Goal: Check status: Check status

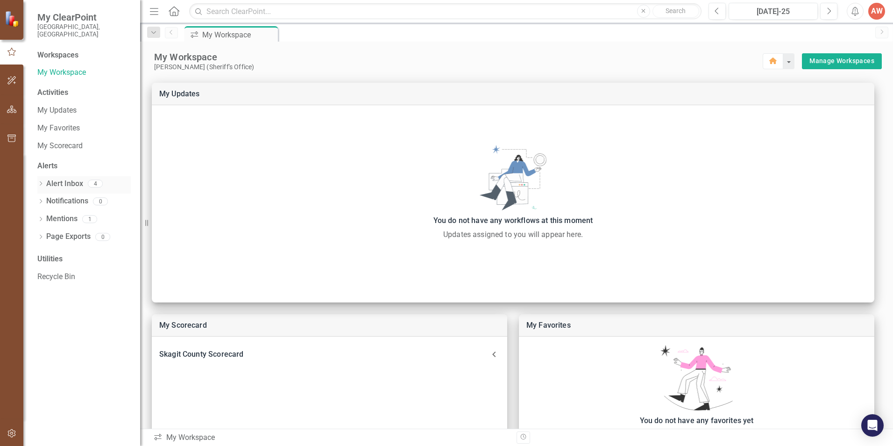
click at [53, 178] on link "Alert Inbox" at bounding box center [64, 183] width 37 height 11
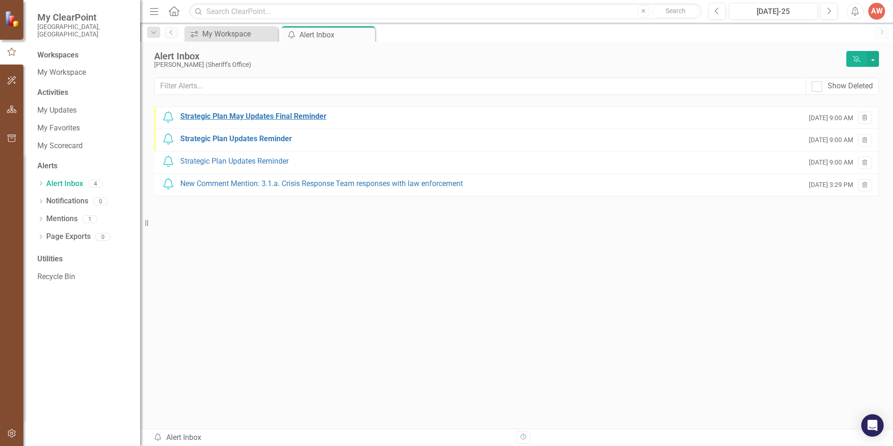
click at [240, 117] on div "Strategic Plan May Updates Final Reminder" at bounding box center [253, 116] width 146 height 11
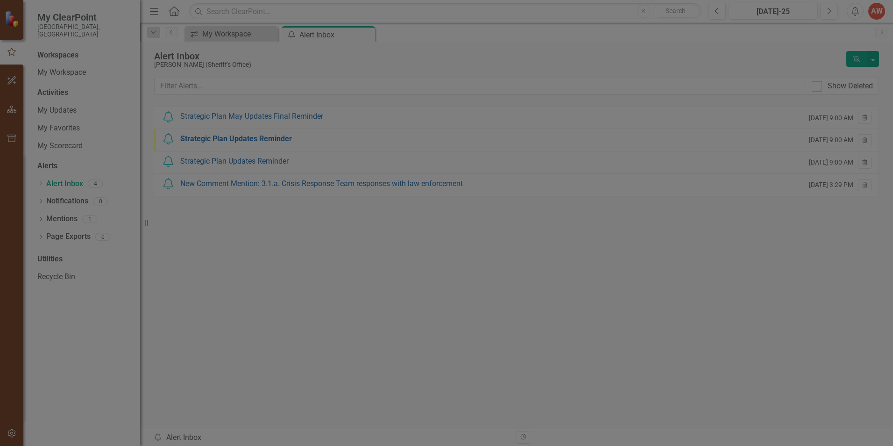
click at [437, 268] on link "My Updates" at bounding box center [437, 270] width 55 height 15
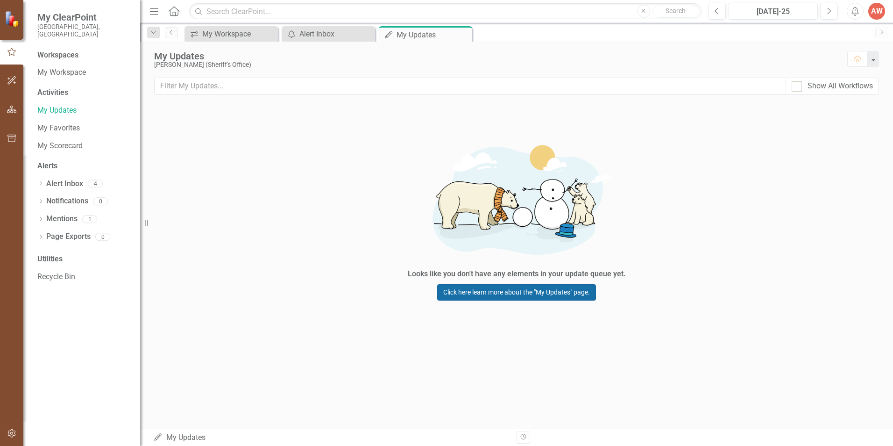
click at [494, 291] on link "Click here learn more about the "My Updates" page." at bounding box center [516, 292] width 159 height 16
click at [321, 31] on div "Alert Inbox" at bounding box center [330, 34] width 62 height 12
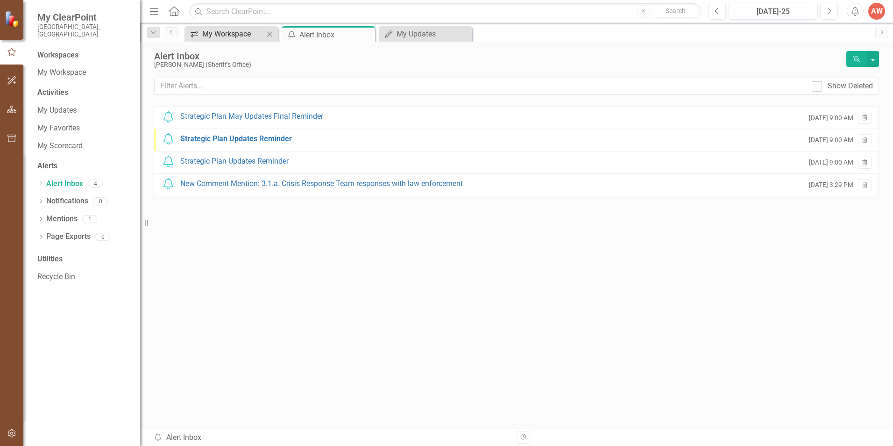
click at [240, 29] on div "My Workspace" at bounding box center [233, 34] width 62 height 12
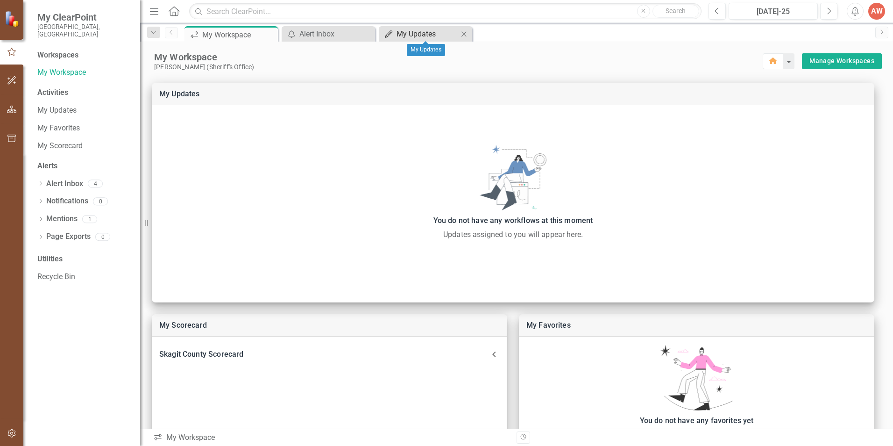
click at [415, 35] on div "My Updates" at bounding box center [428, 34] width 62 height 12
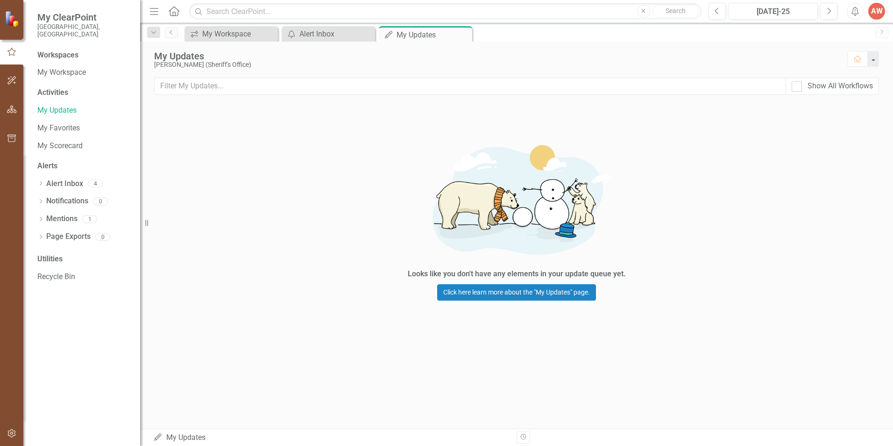
click at [187, 438] on div "My Updates My Updates" at bounding box center [331, 437] width 356 height 11
click at [61, 178] on link "Alert Inbox" at bounding box center [64, 183] width 37 height 11
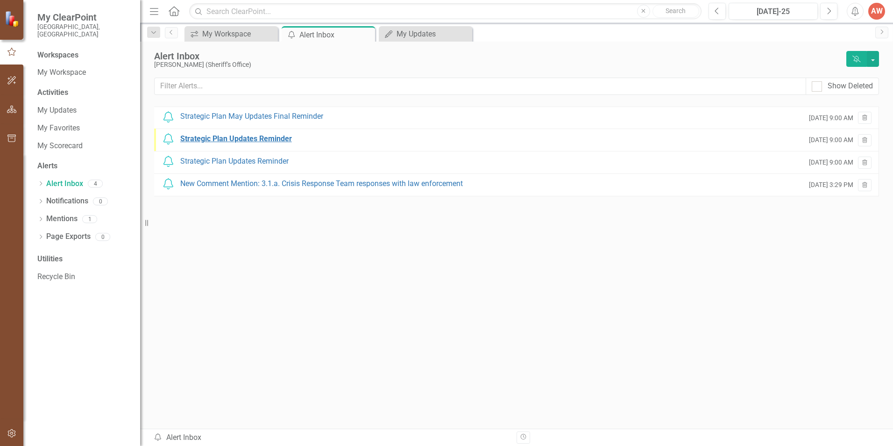
click at [204, 135] on div "Strategic Plan Updates Reminder" at bounding box center [236, 139] width 112 height 11
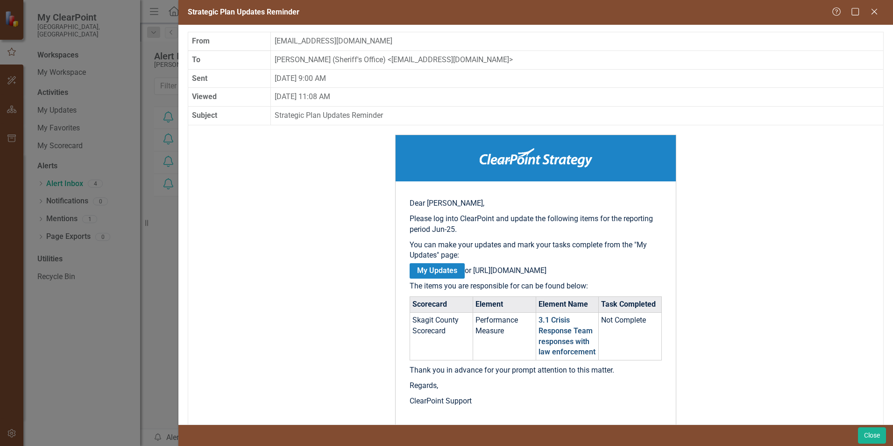
click at [548, 351] on link "3.1 Crisis Response Team responses with law enforcement" at bounding box center [567, 335] width 57 height 41
